Goal: Task Accomplishment & Management: Use online tool/utility

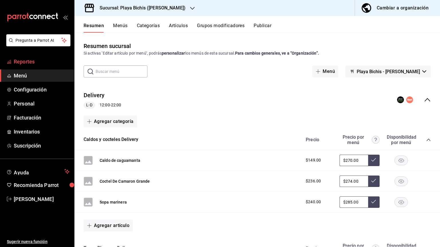
click at [26, 62] on span "Reportes" at bounding box center [42, 62] width 56 height 8
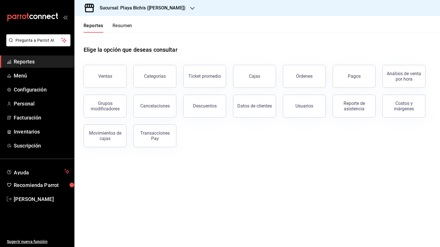
click at [115, 77] on button "Ventas" at bounding box center [105, 76] width 43 height 23
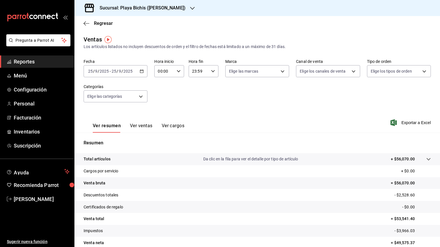
click at [24, 62] on span "Reportes" at bounding box center [42, 62] width 56 height 8
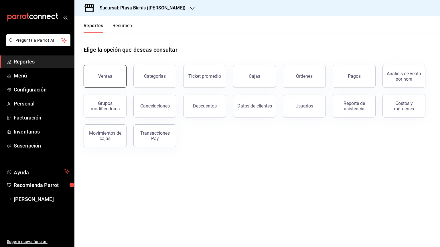
click at [113, 73] on button "Ventas" at bounding box center [105, 76] width 43 height 23
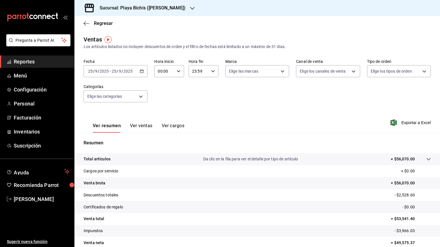
click at [190, 8] on icon "button" at bounding box center [192, 8] width 5 height 5
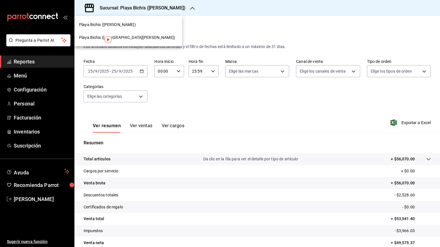
click at [131, 40] on div "Playa Bichis ([GEOGRAPHIC_DATA][PERSON_NAME])" at bounding box center [128, 38] width 98 height 6
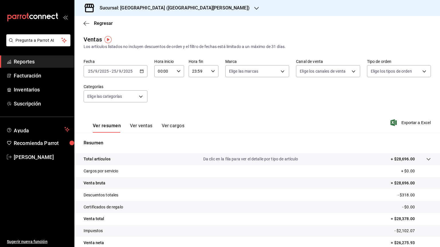
click at [140, 74] on div "[DATE] [DATE] - [DATE] [DATE]" at bounding box center [116, 71] width 64 height 12
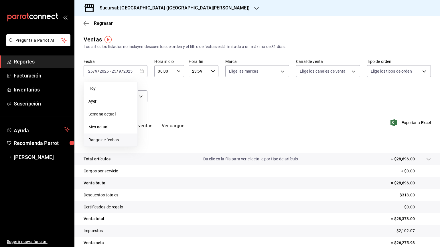
click at [106, 140] on span "Rango de fechas" at bounding box center [110, 140] width 44 height 6
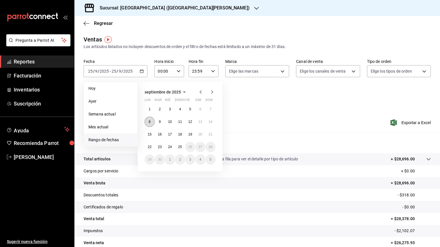
click at [150, 121] on abbr "8" at bounding box center [150, 122] width 2 height 4
click at [212, 121] on abbr "14" at bounding box center [211, 122] width 4 height 4
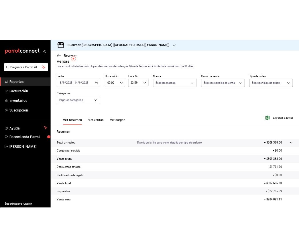
scroll to position [27, 0]
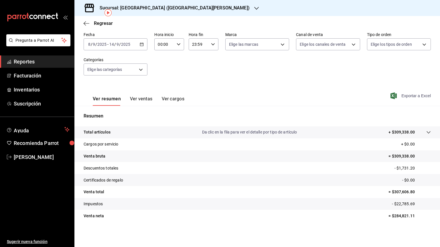
click at [412, 94] on span "Exportar a Excel" at bounding box center [411, 95] width 39 height 7
click at [143, 44] on div "[DATE] [DATE] - [DATE] [DATE]" at bounding box center [116, 44] width 64 height 12
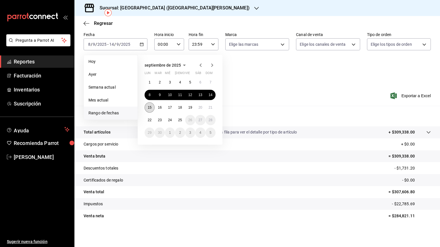
click at [150, 109] on abbr "15" at bounding box center [150, 108] width 4 height 4
click at [210, 110] on button "21" at bounding box center [211, 107] width 10 height 10
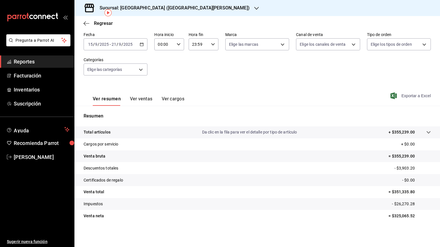
click at [410, 96] on span "Exportar a Excel" at bounding box center [411, 95] width 39 height 7
click at [87, 21] on icon "button" at bounding box center [87, 23] width 6 height 5
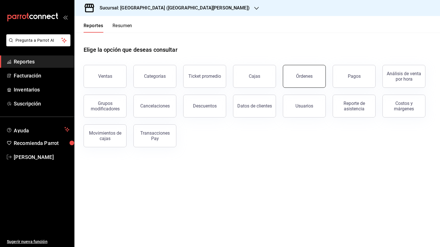
click at [305, 78] on div "Órdenes" at bounding box center [304, 76] width 17 height 5
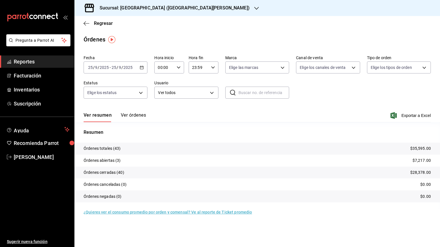
click at [143, 68] on icon "button" at bounding box center [142, 68] width 4 height 4
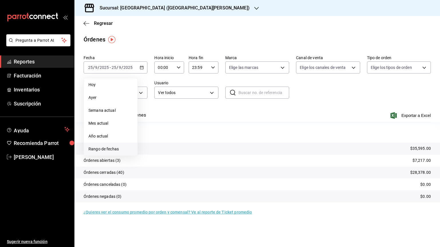
click at [115, 149] on span "Rango de fechas" at bounding box center [110, 149] width 44 height 6
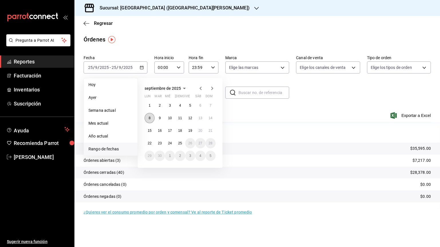
click at [150, 118] on abbr "8" at bounding box center [150, 118] width 2 height 4
click at [210, 118] on abbr "14" at bounding box center [211, 118] width 4 height 4
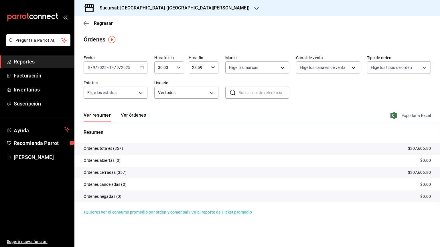
click at [421, 115] on span "Exportar a Excel" at bounding box center [411, 115] width 39 height 7
click at [142, 69] on icon "button" at bounding box center [142, 68] width 4 height 4
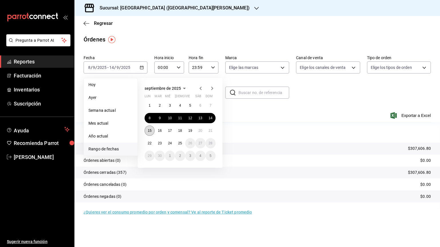
click at [148, 129] on abbr "15" at bounding box center [150, 131] width 4 height 4
click at [210, 132] on abbr "21" at bounding box center [211, 131] width 4 height 4
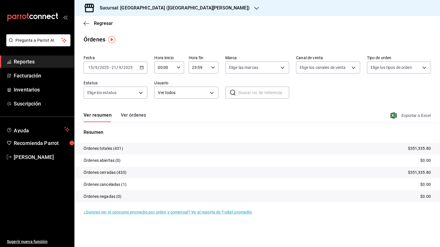
click at [415, 117] on span "Exportar a Excel" at bounding box center [411, 115] width 39 height 7
click at [29, 61] on span "Reportes" at bounding box center [42, 62] width 56 height 8
